Goal: Book appointment/travel/reservation

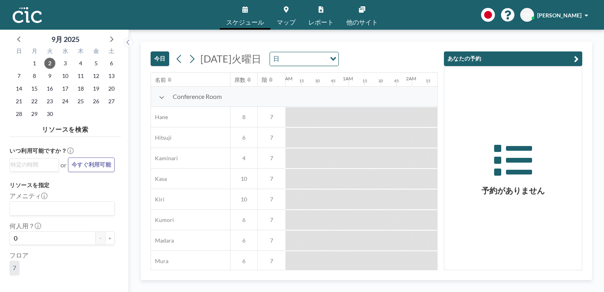
scroll to position [0, 1091]
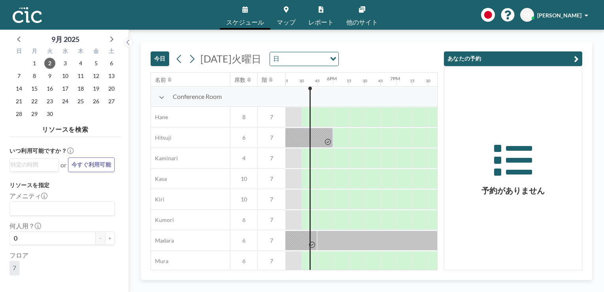
click at [586, 144] on div "今日 [DATE]火曜日 日 Loading... 名前 席数 階 12AM 15 30 45 1AM 15 30 45 2AM 15 30 45 3AM 1…" at bounding box center [367, 161] width 452 height 238
click at [191, 62] on icon at bounding box center [192, 59] width 4 height 8
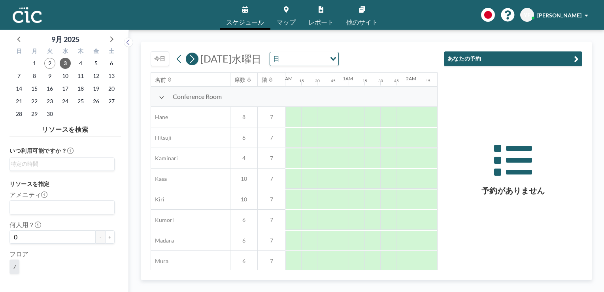
scroll to position [0, 522]
click at [191, 62] on icon at bounding box center [192, 59] width 4 height 8
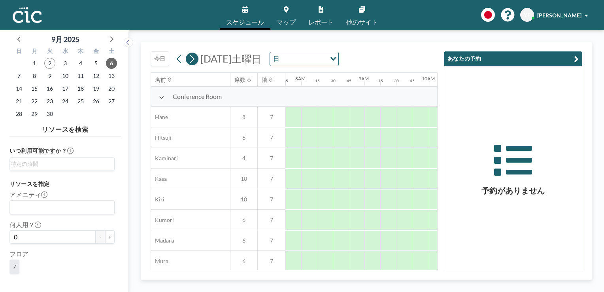
click at [191, 62] on icon at bounding box center [192, 59] width 4 height 8
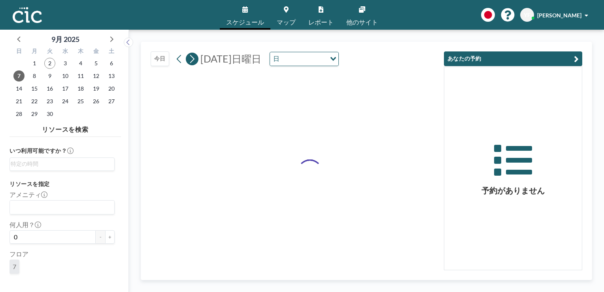
click at [191, 62] on icon at bounding box center [192, 59] width 4 height 8
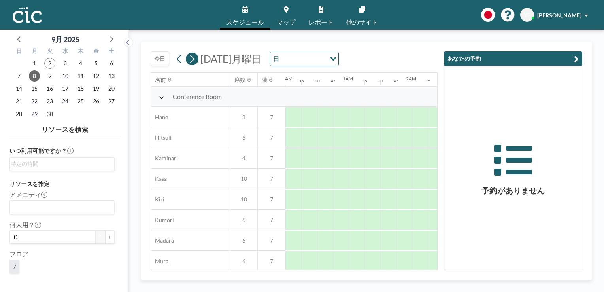
click at [191, 62] on icon at bounding box center [192, 59] width 4 height 8
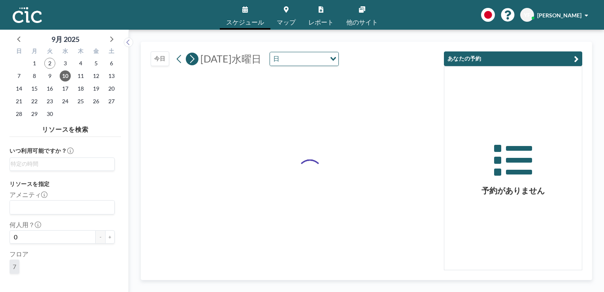
click at [191, 62] on icon at bounding box center [192, 59] width 4 height 8
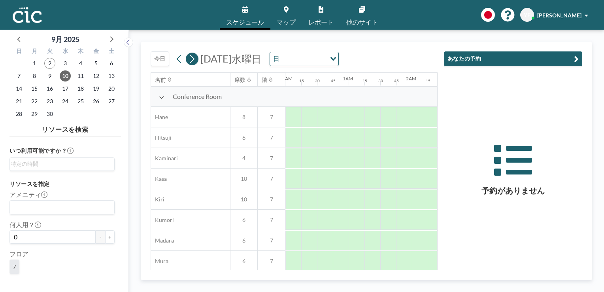
click at [191, 62] on icon at bounding box center [192, 59] width 4 height 8
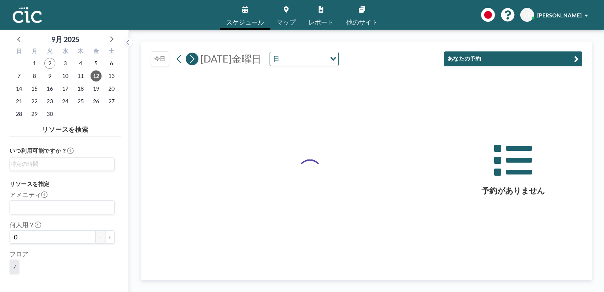
click at [191, 62] on icon at bounding box center [192, 59] width 4 height 8
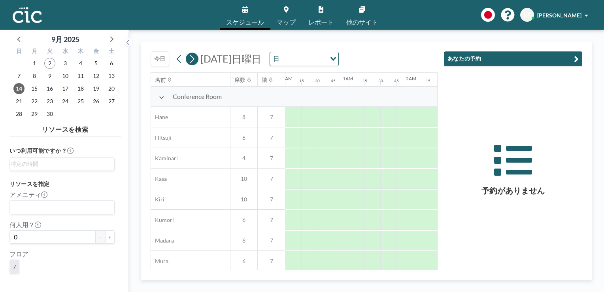
click at [191, 62] on icon at bounding box center [192, 59] width 4 height 8
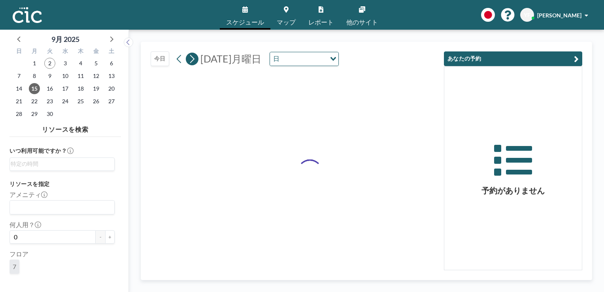
click at [191, 62] on icon at bounding box center [192, 59] width 4 height 8
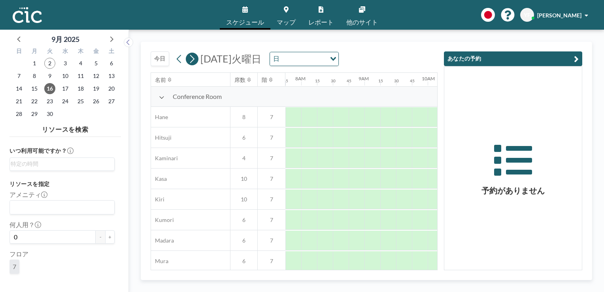
click at [191, 61] on icon at bounding box center [192, 59] width 4 height 8
